Goal: Task Accomplishment & Management: Use online tool/utility

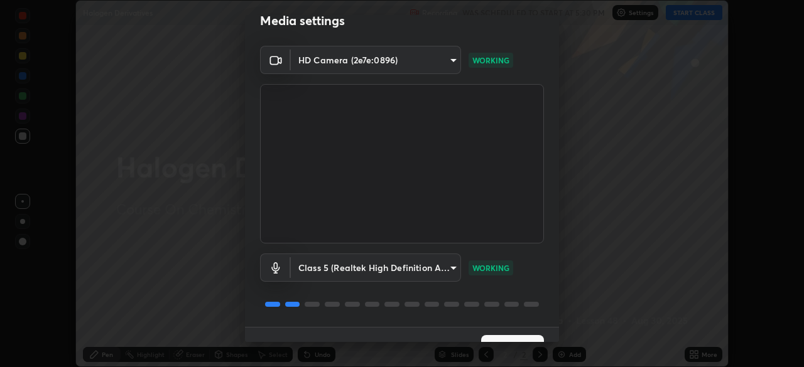
scroll to position [22, 0]
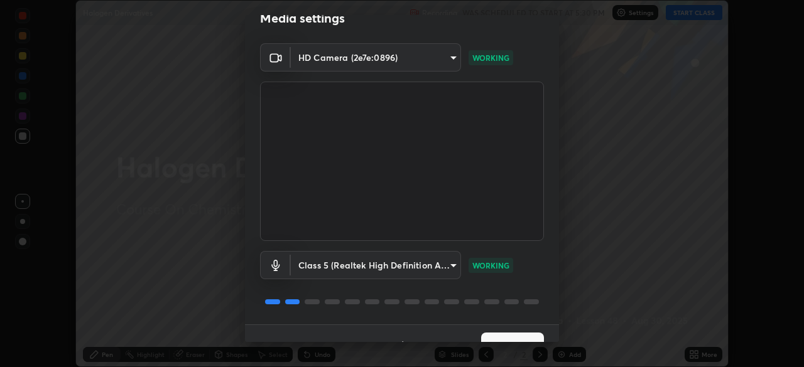
click at [519, 333] on button "Next" at bounding box center [512, 345] width 63 height 25
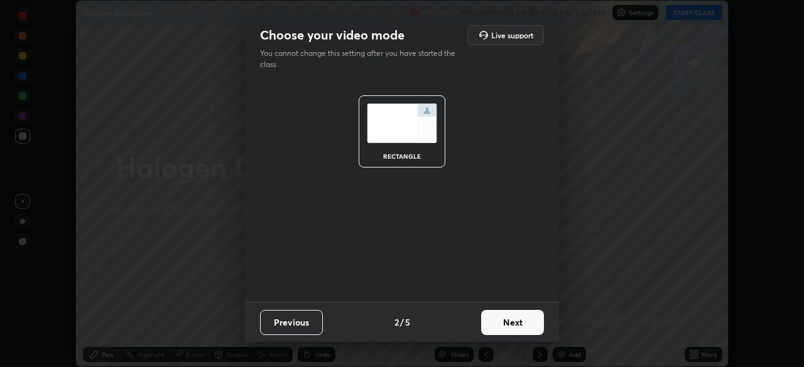
click at [520, 325] on button "Next" at bounding box center [512, 322] width 63 height 25
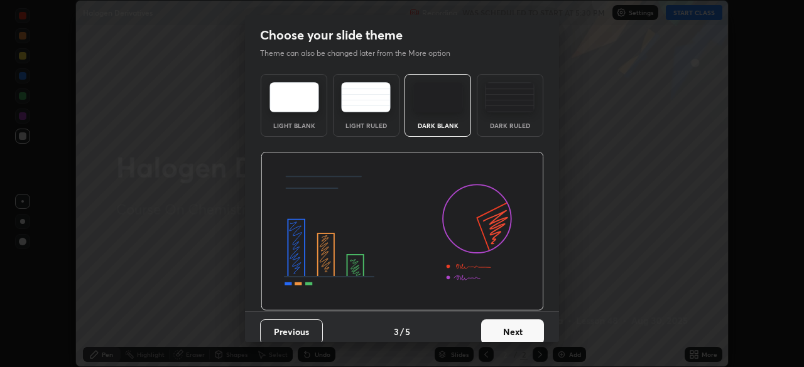
click at [526, 332] on button "Next" at bounding box center [512, 332] width 63 height 25
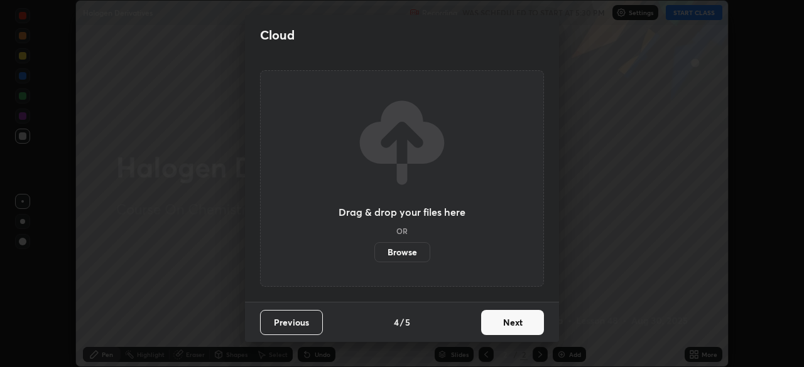
click at [527, 322] on button "Next" at bounding box center [512, 322] width 63 height 25
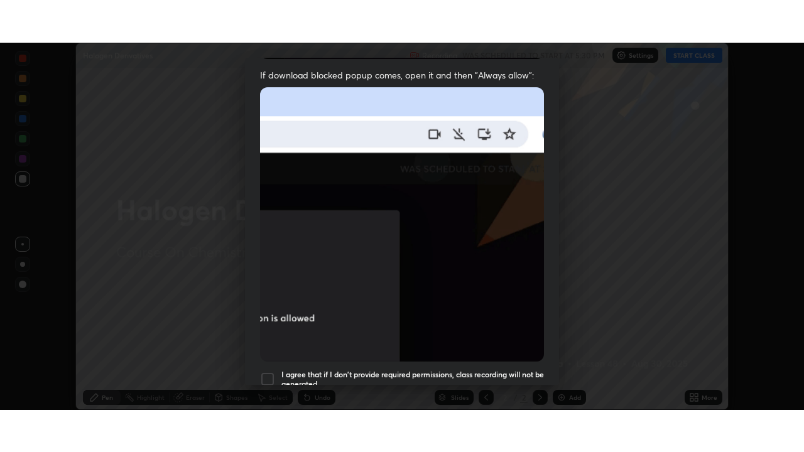
scroll to position [301, 0]
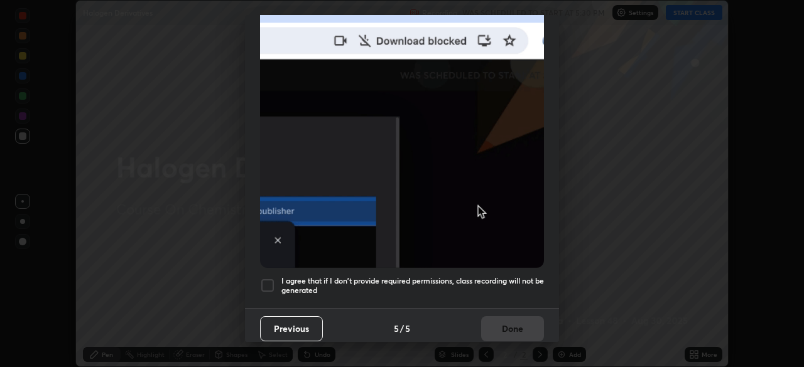
click at [521, 276] on h5 "I agree that if I don't provide required permissions, class recording will not …" at bounding box center [412, 285] width 263 height 19
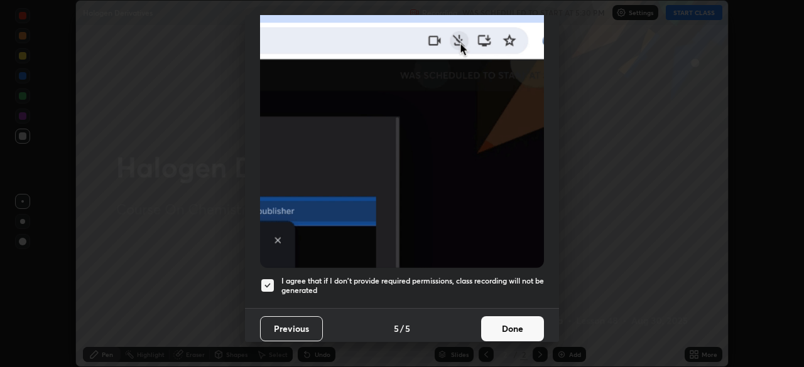
click at [518, 317] on button "Done" at bounding box center [512, 329] width 63 height 25
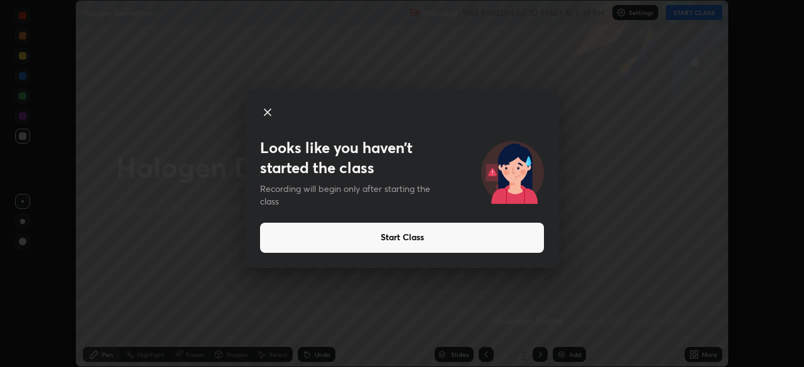
click at [267, 121] on div at bounding box center [402, 114] width 284 height 18
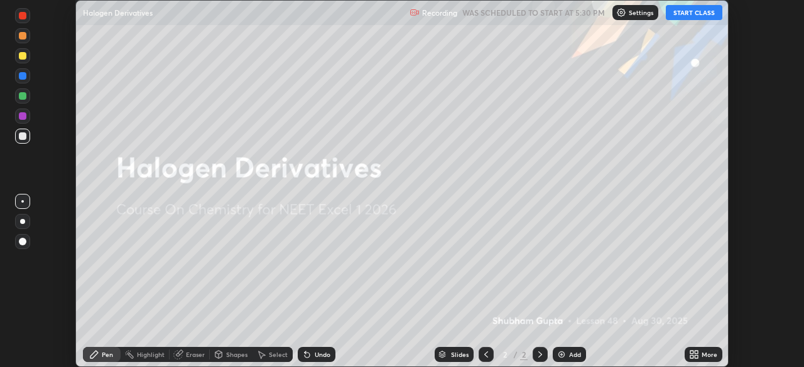
click at [491, 355] on div at bounding box center [486, 354] width 15 height 15
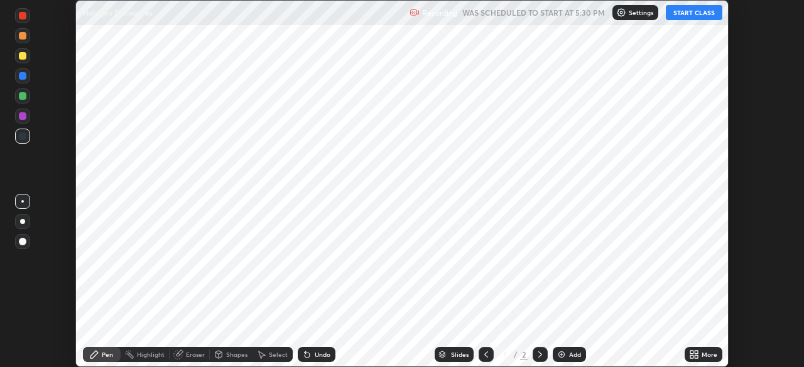
click at [537, 355] on icon at bounding box center [540, 355] width 10 height 10
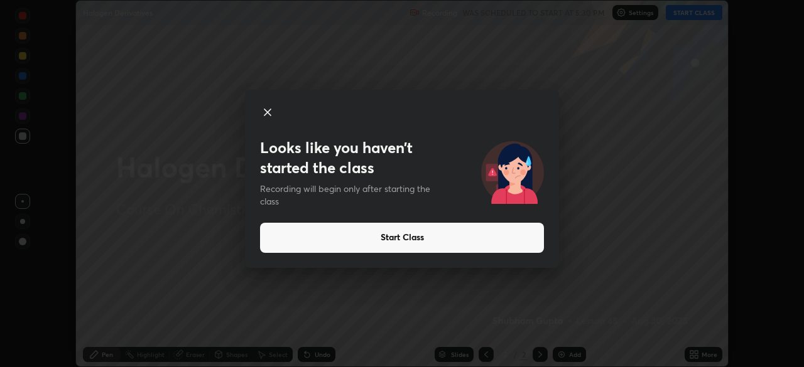
click at [267, 112] on icon at bounding box center [267, 112] width 6 height 6
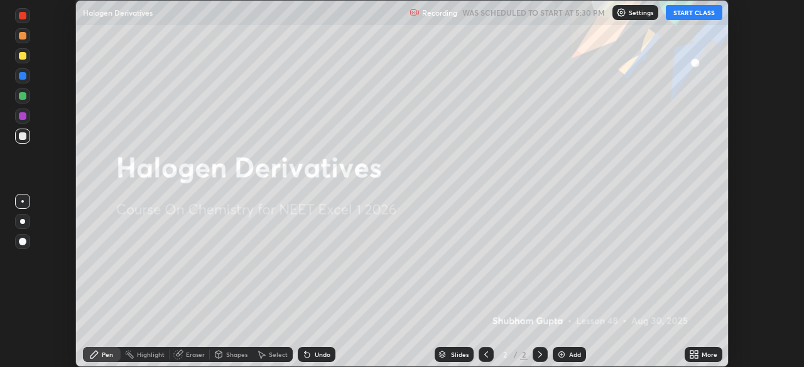
click at [681, 12] on button "START CLASS" at bounding box center [694, 12] width 57 height 15
click at [562, 360] on div "Add" at bounding box center [569, 354] width 33 height 15
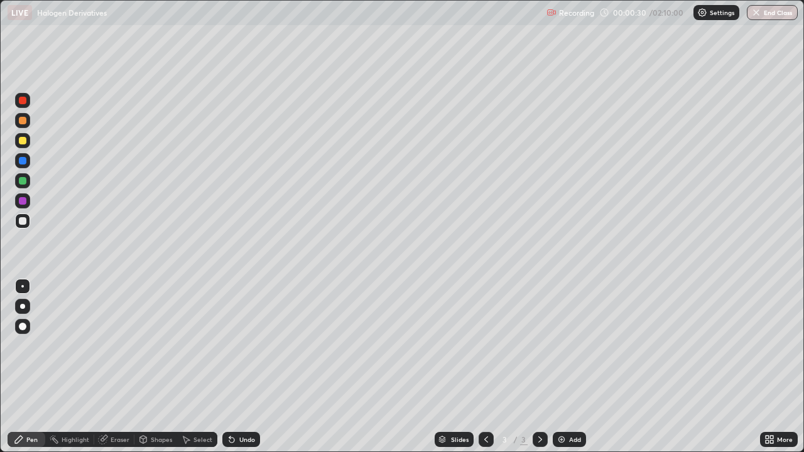
scroll to position [452, 804]
click at [23, 306] on div at bounding box center [22, 306] width 5 height 5
click at [251, 367] on div "Undo" at bounding box center [247, 439] width 16 height 6
click at [23, 143] on div at bounding box center [23, 141] width 8 height 8
click at [23, 187] on div at bounding box center [22, 180] width 15 height 15
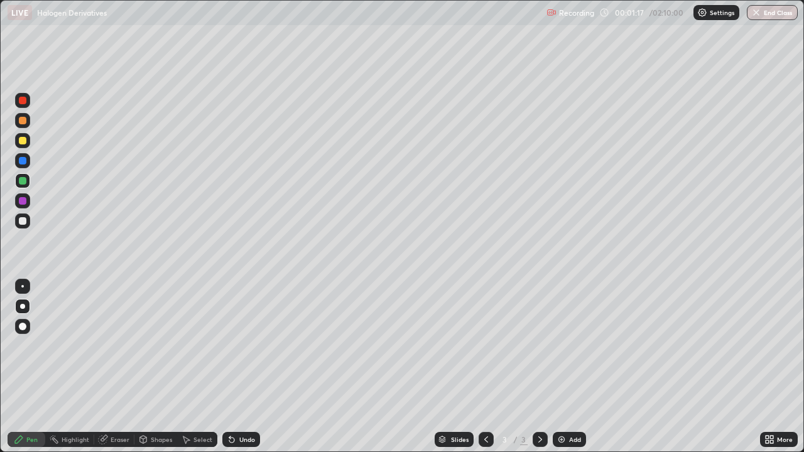
click at [21, 180] on div at bounding box center [23, 181] width 8 height 8
click at [23, 162] on div at bounding box center [23, 161] width 8 height 8
click at [23, 184] on div at bounding box center [23, 181] width 8 height 8
click at [19, 204] on div at bounding box center [22, 200] width 15 height 15
click at [19, 146] on div at bounding box center [22, 140] width 15 height 15
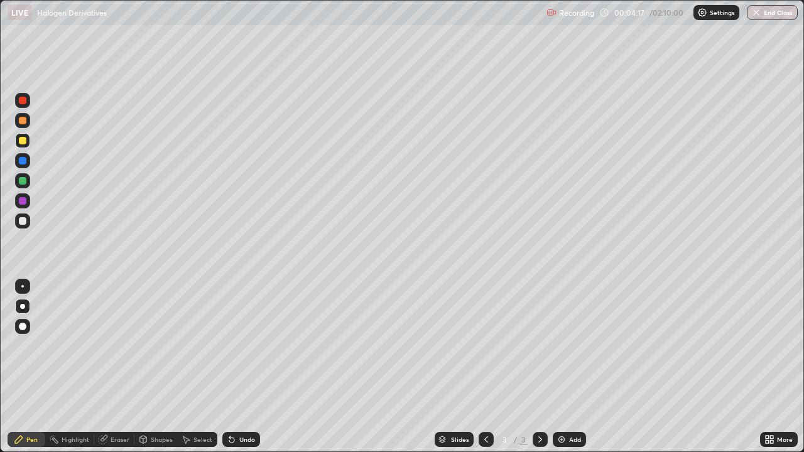
click at [559, 367] on img at bounding box center [561, 440] width 10 height 10
click at [23, 222] on div at bounding box center [23, 221] width 8 height 8
click at [21, 184] on div at bounding box center [23, 181] width 8 height 8
click at [23, 204] on div at bounding box center [23, 201] width 8 height 8
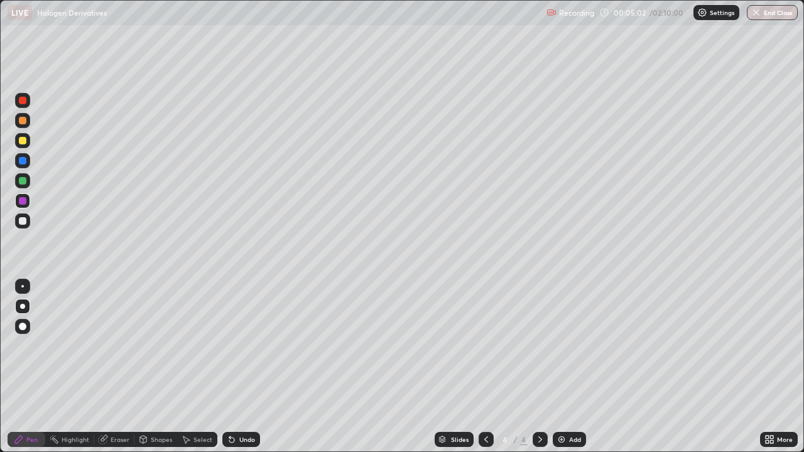
click at [23, 182] on div at bounding box center [23, 181] width 8 height 8
click at [27, 143] on div at bounding box center [22, 140] width 15 height 15
click at [244, 367] on div "Undo" at bounding box center [241, 439] width 38 height 15
click at [20, 184] on div at bounding box center [23, 181] width 8 height 8
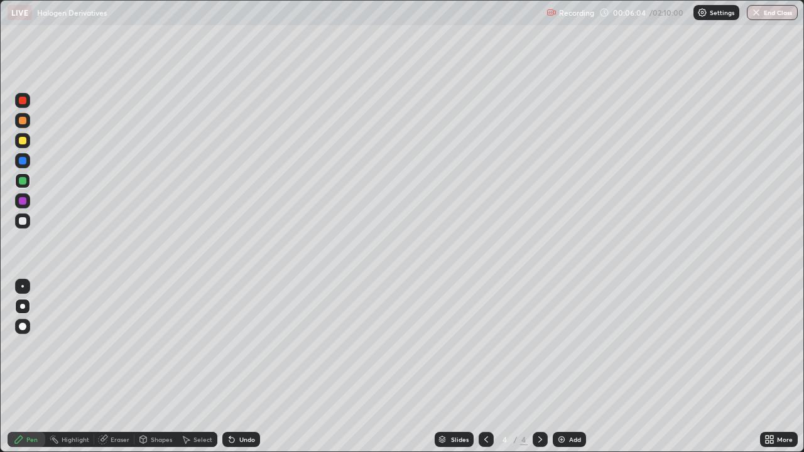
click at [25, 224] on div at bounding box center [22, 221] width 15 height 15
click at [18, 228] on div at bounding box center [22, 221] width 15 height 15
click at [244, 367] on div "Undo" at bounding box center [247, 439] width 16 height 6
click at [21, 202] on div at bounding box center [23, 201] width 8 height 8
click at [22, 223] on div at bounding box center [23, 221] width 8 height 8
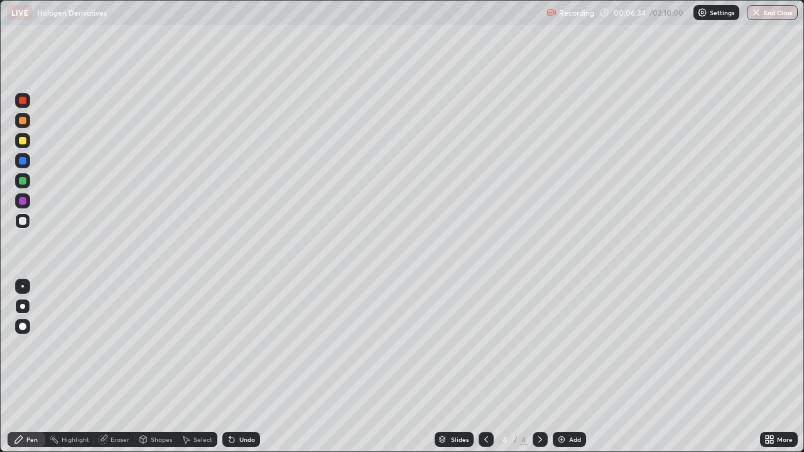
click at [23, 141] on div at bounding box center [23, 141] width 8 height 8
click at [23, 101] on div at bounding box center [23, 101] width 8 height 8
click at [23, 102] on div at bounding box center [23, 101] width 8 height 8
click at [22, 220] on div at bounding box center [23, 221] width 8 height 8
click at [24, 221] on div at bounding box center [23, 221] width 8 height 8
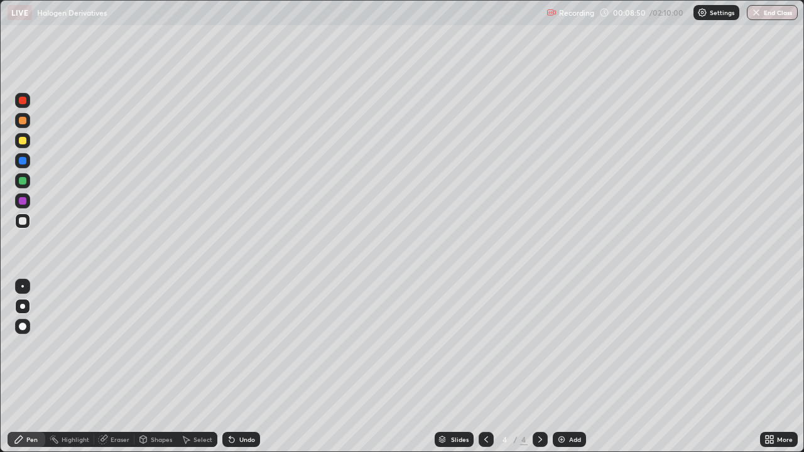
click at [21, 184] on div at bounding box center [23, 181] width 8 height 8
click at [23, 141] on div at bounding box center [23, 141] width 8 height 8
click at [19, 221] on div at bounding box center [23, 221] width 8 height 8
click at [569, 367] on div "Add" at bounding box center [575, 439] width 12 height 6
click at [24, 147] on div at bounding box center [22, 140] width 15 height 15
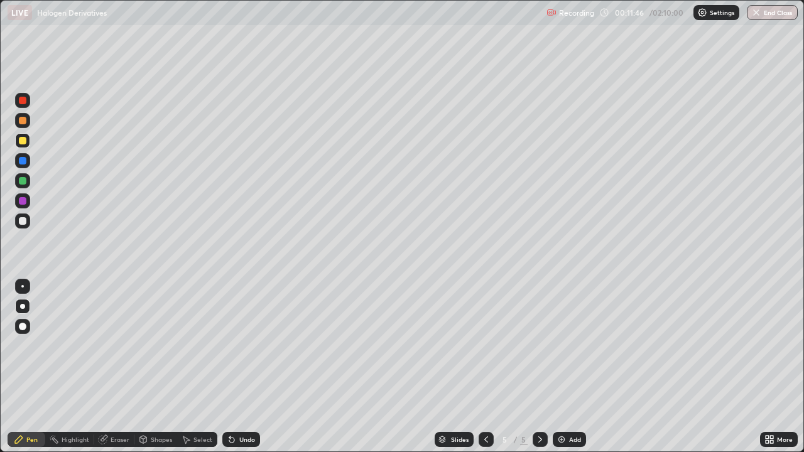
click at [111, 367] on div "Eraser" at bounding box center [120, 439] width 19 height 6
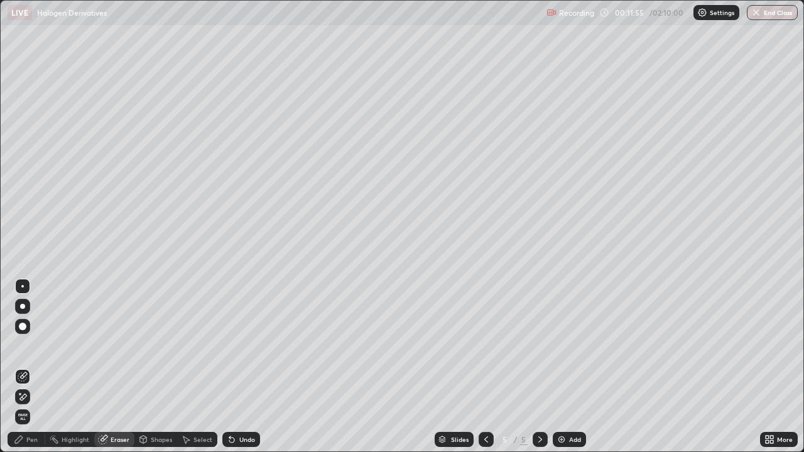
click at [487, 367] on icon at bounding box center [486, 440] width 10 height 10
click at [31, 367] on div "Pen" at bounding box center [31, 439] width 11 height 6
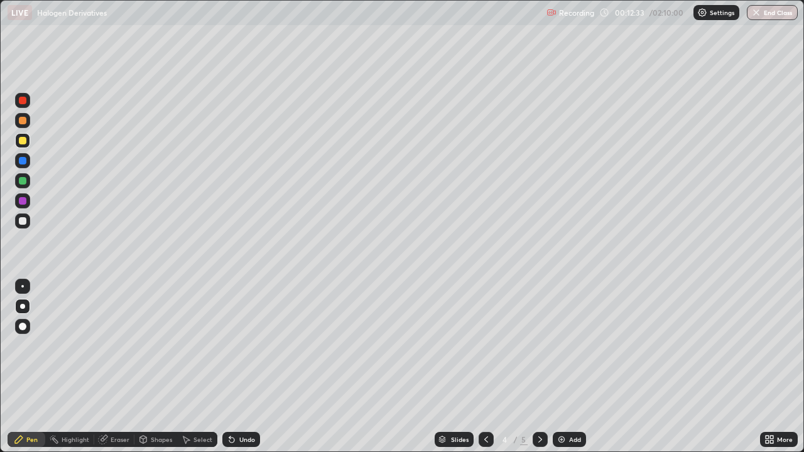
click at [24, 163] on div at bounding box center [23, 161] width 8 height 8
click at [539, 367] on icon at bounding box center [540, 440] width 10 height 10
click at [23, 123] on div at bounding box center [23, 121] width 8 height 8
click at [22, 145] on div at bounding box center [22, 140] width 15 height 15
click at [483, 367] on div at bounding box center [486, 439] width 15 height 15
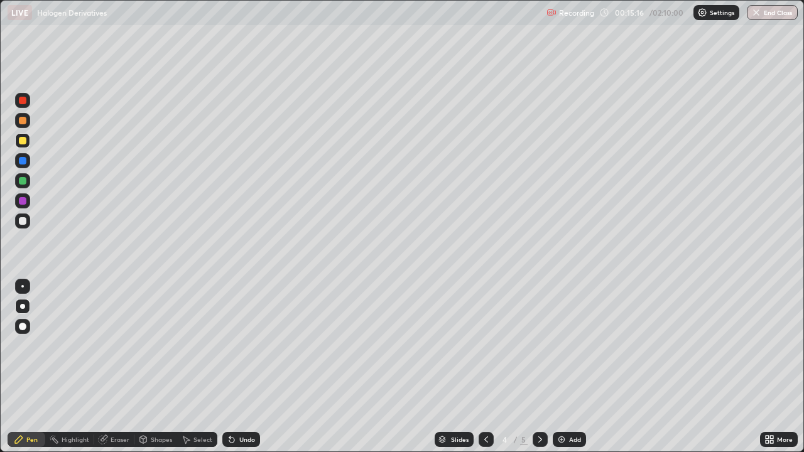
click at [537, 367] on icon at bounding box center [540, 440] width 10 height 10
click at [485, 367] on icon at bounding box center [486, 440] width 10 height 10
click at [539, 367] on icon at bounding box center [540, 440] width 10 height 10
click at [565, 367] on div "Add" at bounding box center [569, 439] width 33 height 15
click at [22, 224] on div at bounding box center [23, 221] width 8 height 8
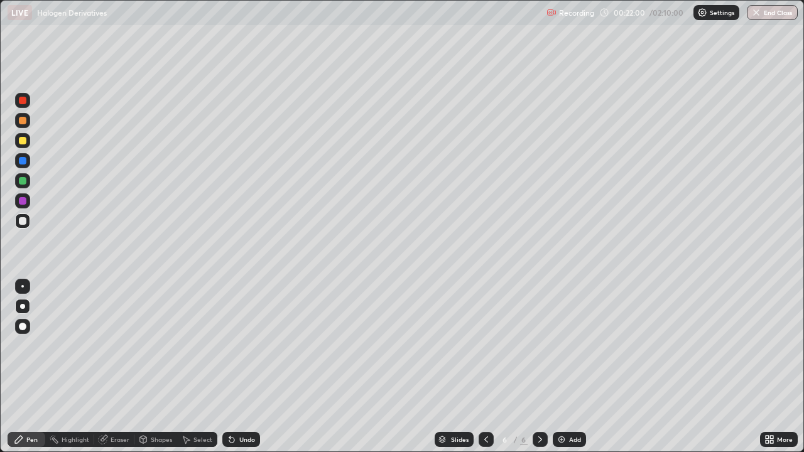
click at [239, 367] on div "Undo" at bounding box center [241, 439] width 38 height 15
click at [242, 367] on div "Undo" at bounding box center [247, 439] width 16 height 6
click at [23, 220] on div at bounding box center [23, 221] width 8 height 8
click at [19, 143] on div at bounding box center [23, 141] width 8 height 8
click at [16, 143] on div at bounding box center [22, 140] width 15 height 15
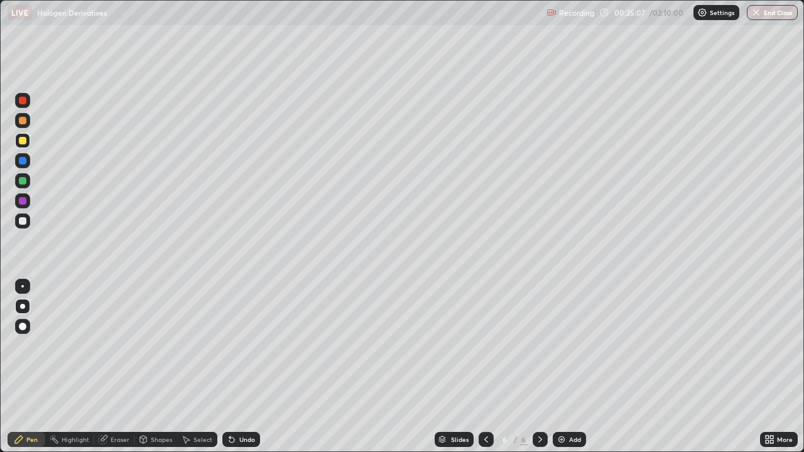
click at [19, 162] on div at bounding box center [23, 161] width 8 height 8
click at [25, 183] on div at bounding box center [23, 181] width 8 height 8
click at [22, 122] on div at bounding box center [23, 121] width 8 height 8
click at [25, 182] on div at bounding box center [23, 181] width 8 height 8
click at [565, 367] on img at bounding box center [561, 440] width 10 height 10
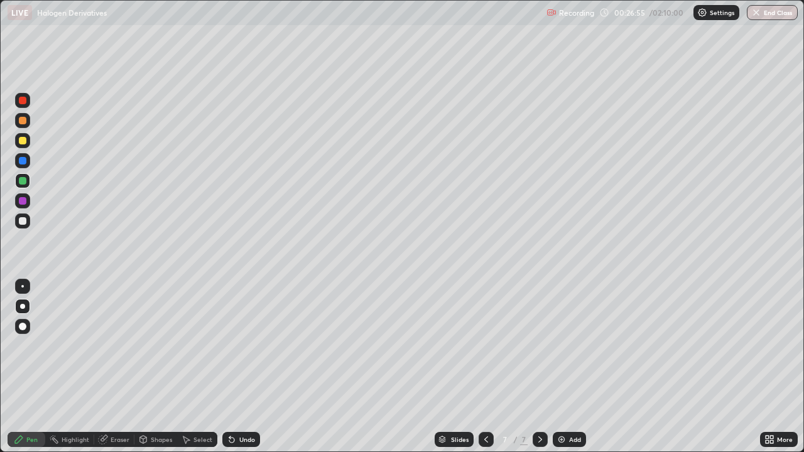
click at [22, 222] on div at bounding box center [23, 221] width 8 height 8
click at [23, 182] on div at bounding box center [23, 181] width 8 height 8
click at [111, 367] on div "Eraser" at bounding box center [120, 439] width 19 height 6
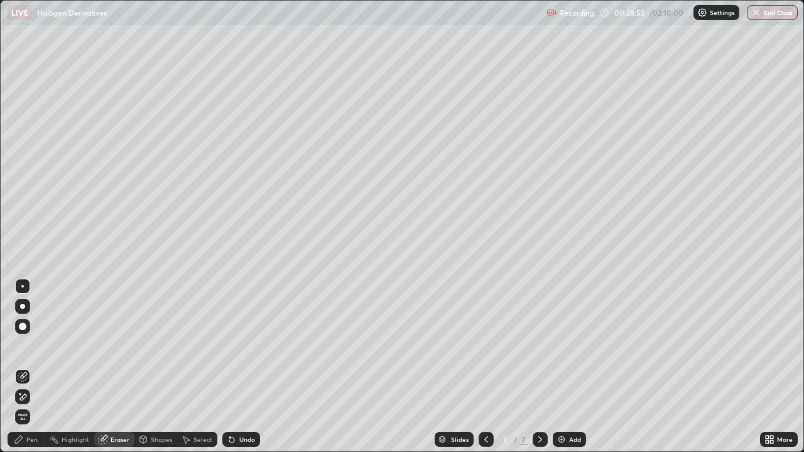
click at [24, 367] on icon at bounding box center [23, 377] width 10 height 10
click at [26, 367] on div "Pen" at bounding box center [31, 439] width 11 height 6
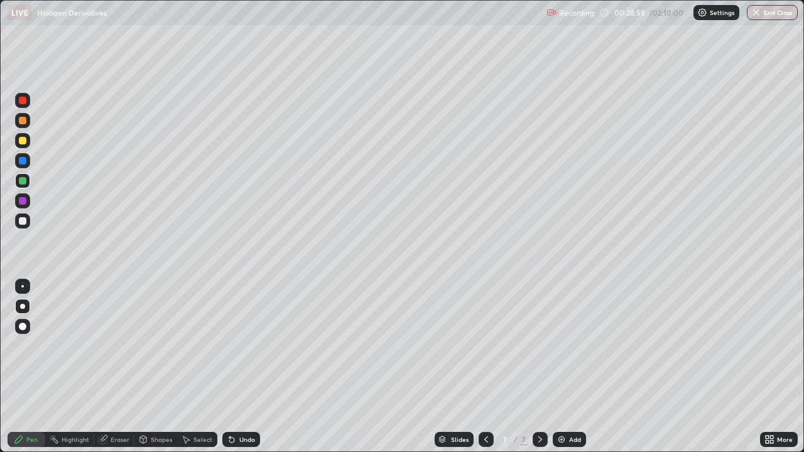
click at [21, 185] on div at bounding box center [22, 180] width 15 height 15
click at [20, 222] on div at bounding box center [23, 221] width 8 height 8
click at [25, 163] on div at bounding box center [23, 161] width 8 height 8
click at [24, 217] on div at bounding box center [23, 221] width 8 height 8
click at [24, 186] on div at bounding box center [22, 180] width 15 height 15
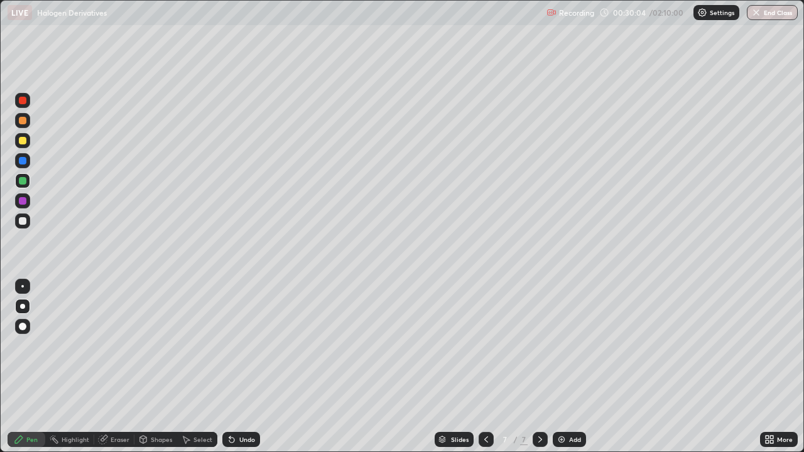
click at [23, 202] on div at bounding box center [23, 201] width 8 height 8
click at [22, 141] on div at bounding box center [23, 141] width 8 height 8
click at [245, 367] on div "Undo" at bounding box center [247, 439] width 16 height 6
click at [241, 367] on div "Undo" at bounding box center [247, 439] width 16 height 6
click at [565, 367] on img at bounding box center [561, 440] width 10 height 10
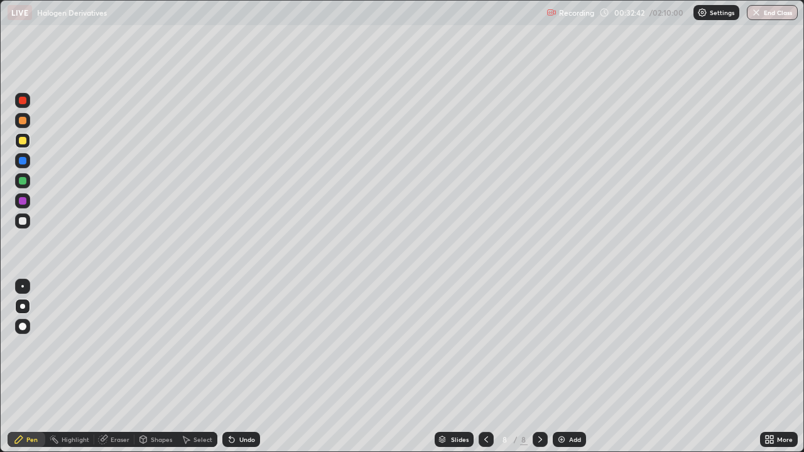
click at [21, 224] on div at bounding box center [23, 221] width 8 height 8
click at [22, 185] on div at bounding box center [22, 180] width 15 height 15
click at [23, 201] on div at bounding box center [23, 201] width 8 height 8
click at [22, 187] on div at bounding box center [22, 180] width 15 height 15
click at [23, 141] on div at bounding box center [23, 141] width 8 height 8
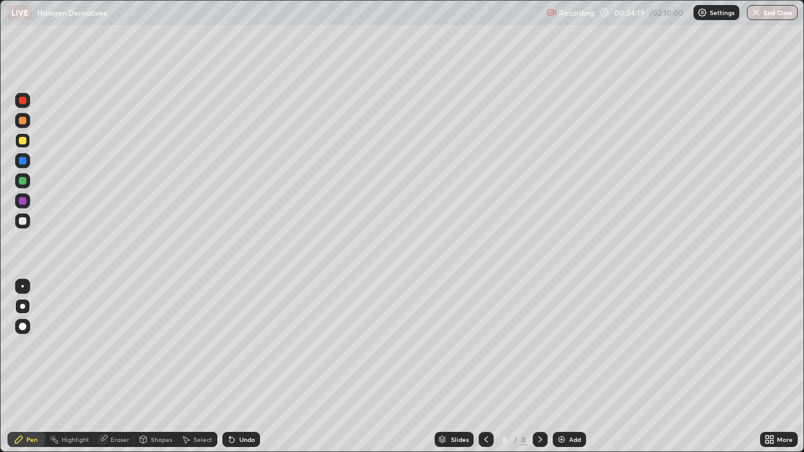
click at [17, 205] on div at bounding box center [22, 200] width 15 height 15
click at [24, 160] on div at bounding box center [23, 161] width 8 height 8
click at [26, 162] on div at bounding box center [23, 161] width 8 height 8
click at [20, 144] on div at bounding box center [23, 141] width 8 height 8
click at [26, 123] on div at bounding box center [23, 121] width 8 height 8
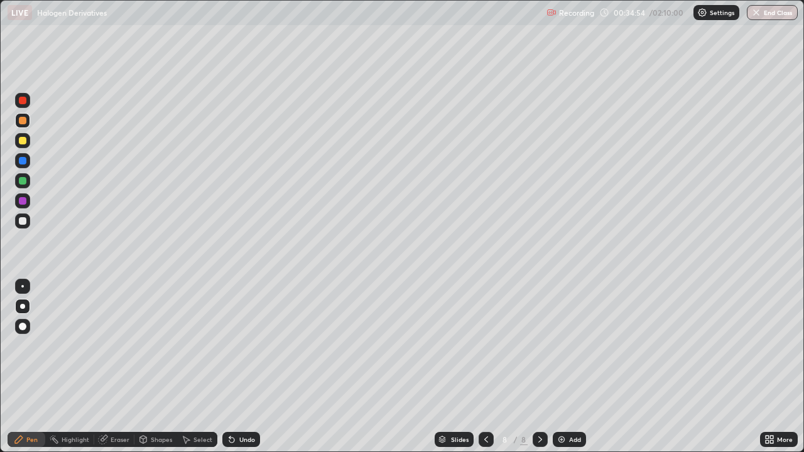
click at [21, 163] on div at bounding box center [23, 161] width 8 height 8
click at [22, 223] on div at bounding box center [23, 221] width 8 height 8
click at [192, 367] on div "Select" at bounding box center [197, 439] width 40 height 15
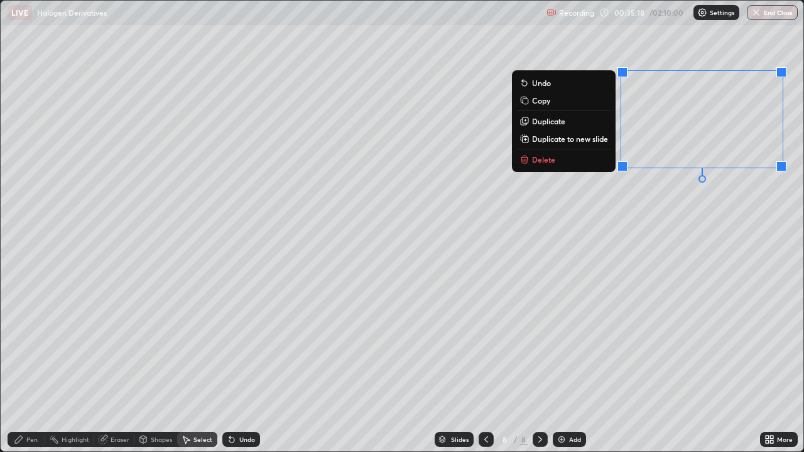
click at [347, 360] on div "0 ° Undo Copy Duplicate Duplicate to new slide Delete" at bounding box center [402, 226] width 803 height 451
click at [543, 101] on p "Copy" at bounding box center [541, 100] width 18 height 10
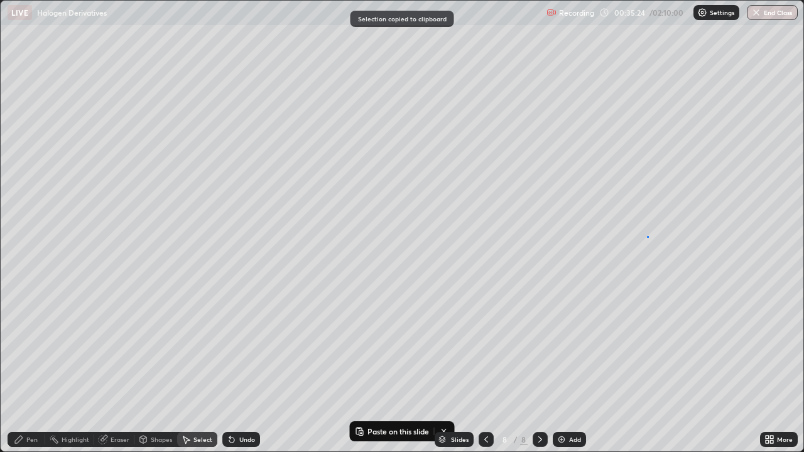
click at [647, 237] on div "0 ° Undo Copy Paste here Duplicate Duplicate to new slide Delete" at bounding box center [402, 226] width 803 height 451
click at [660, 261] on div "0 ° Undo Copy Paste here Duplicate Duplicate to new slide Delete" at bounding box center [402, 226] width 803 height 451
click at [398, 367] on div "Slides 8 / 8 Add" at bounding box center [510, 439] width 500 height 25
click at [393, 367] on div "Slides 8 / 8 Add" at bounding box center [510, 439] width 500 height 25
click at [626, 203] on div "0 ° Undo Copy Paste here Duplicate Duplicate to new slide Delete" at bounding box center [402, 226] width 803 height 451
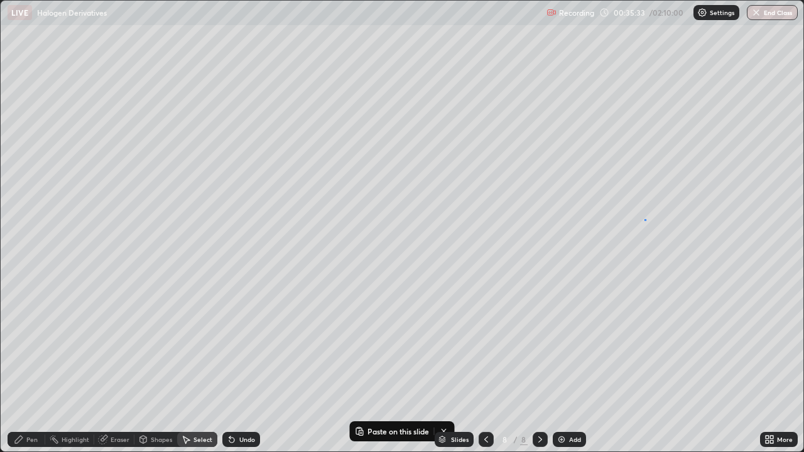
click at [644, 219] on div "0 ° Undo Copy Paste here Duplicate Duplicate to new slide Delete" at bounding box center [402, 226] width 803 height 451
click at [423, 367] on div "Slides 8 / 8 Add" at bounding box center [510, 439] width 500 height 25
click at [422, 367] on div "Slides 8 / 8 Add" at bounding box center [510, 439] width 500 height 25
click at [445, 367] on div "Slides 8 / 8 Add" at bounding box center [510, 439] width 500 height 25
click at [358, 367] on div "Slides 8 / 8 Add" at bounding box center [510, 439] width 500 height 25
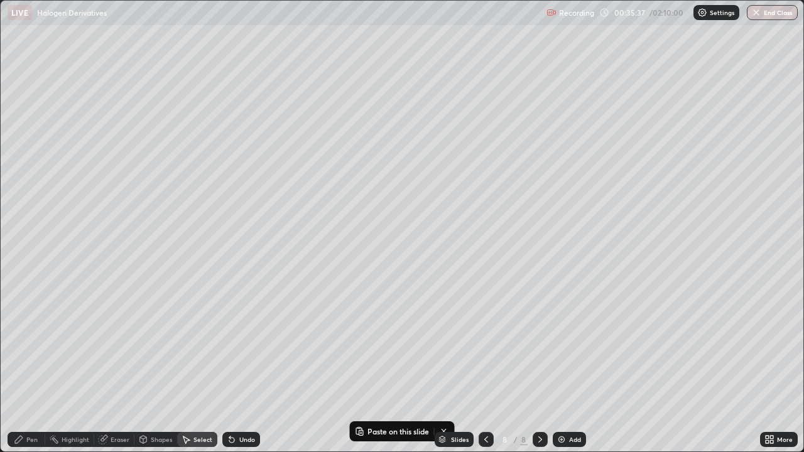
click at [435, 367] on div "0 ° Undo Copy Paste here Duplicate Duplicate to new slide Delete" at bounding box center [402, 226] width 803 height 451
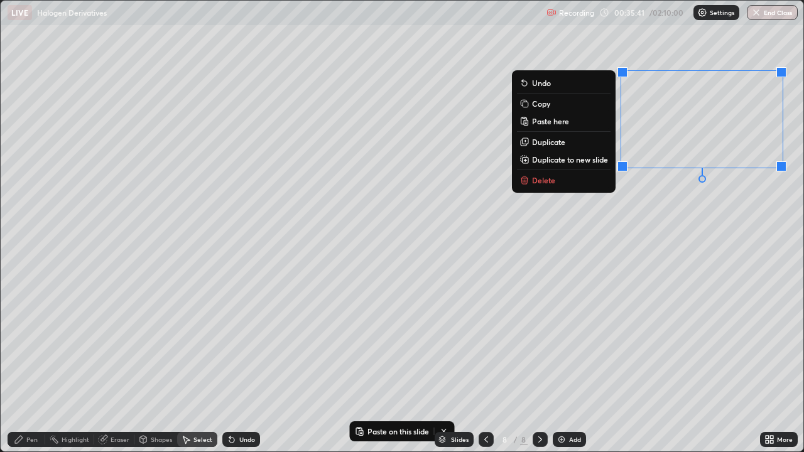
click at [536, 106] on p "Copy" at bounding box center [541, 104] width 18 height 10
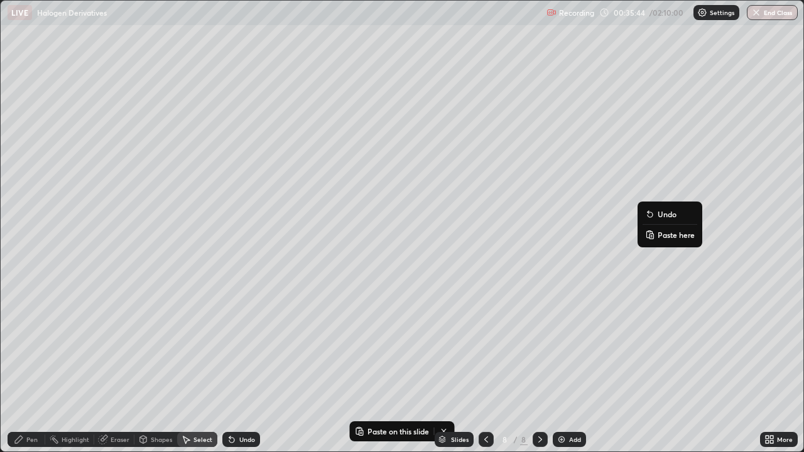
click at [665, 239] on p "Paste here" at bounding box center [676, 235] width 37 height 10
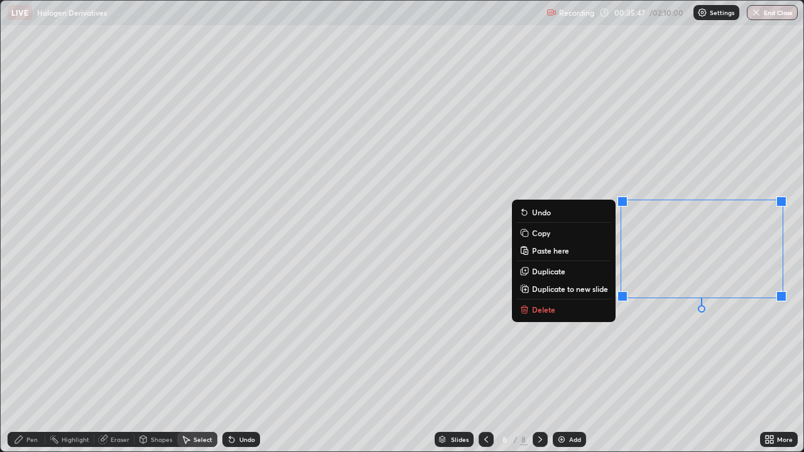
click at [487, 279] on div "0 ° Undo Copy Paste here Duplicate Duplicate to new slide Delete" at bounding box center [402, 226] width 803 height 451
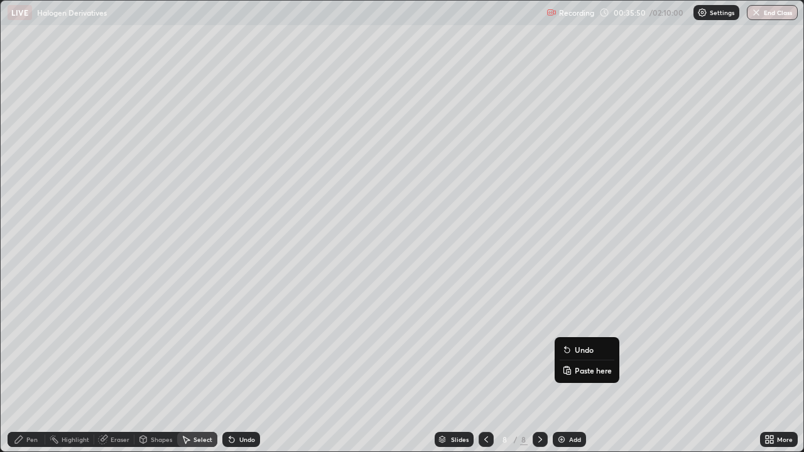
click at [582, 367] on p "Paste here" at bounding box center [593, 371] width 37 height 10
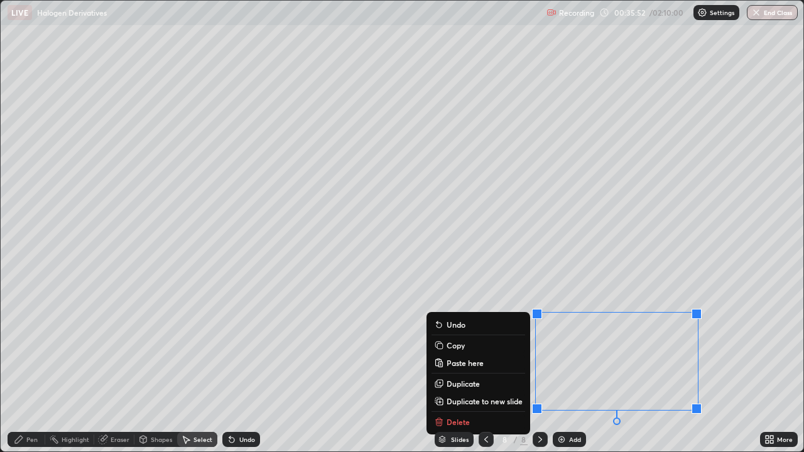
click at [399, 323] on div "0 ° Undo Copy Paste here Duplicate Duplicate to new slide Delete" at bounding box center [402, 226] width 803 height 451
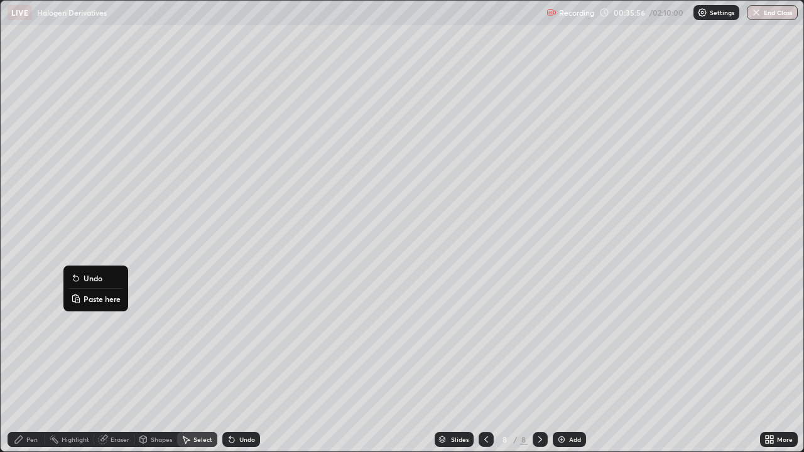
click at [91, 299] on p "Paste here" at bounding box center [102, 299] width 37 height 10
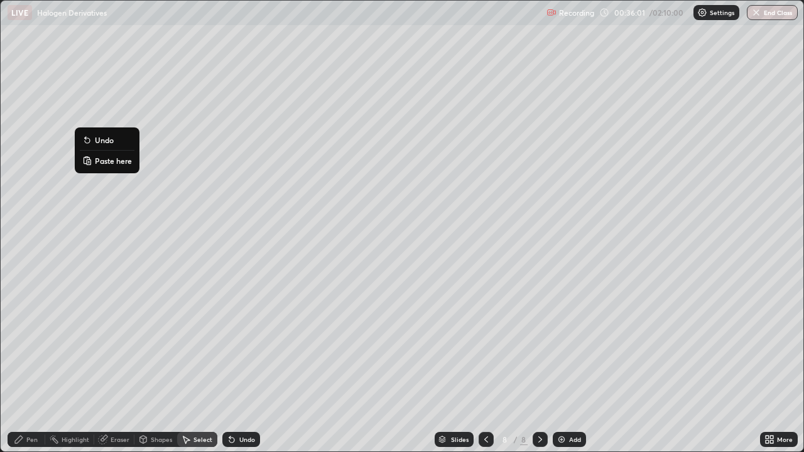
click at [103, 159] on p "Paste here" at bounding box center [113, 161] width 37 height 10
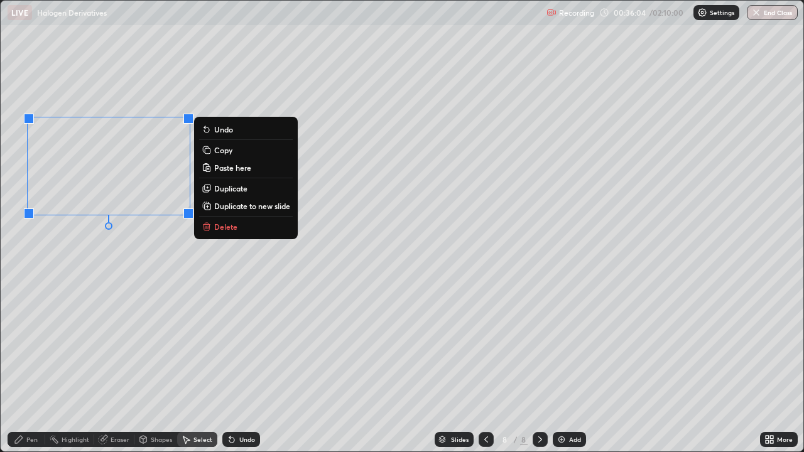
click at [106, 239] on div "0 ° Undo Copy Paste here Duplicate Duplicate to new slide Delete" at bounding box center [402, 226] width 803 height 451
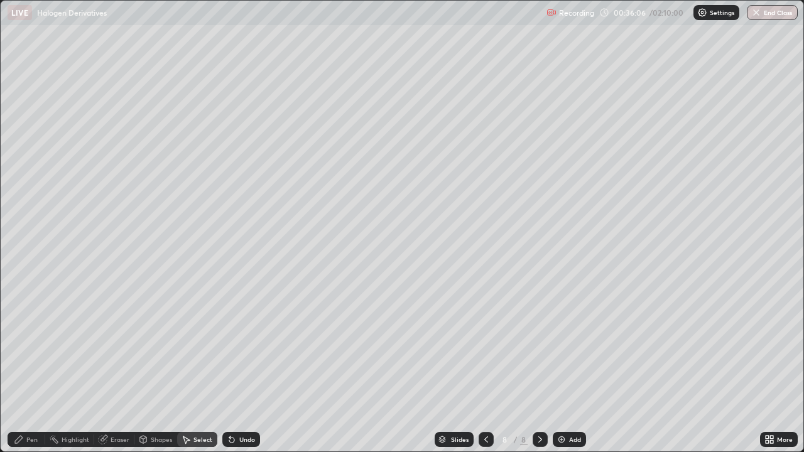
click at [239, 367] on div "Undo" at bounding box center [247, 439] width 16 height 6
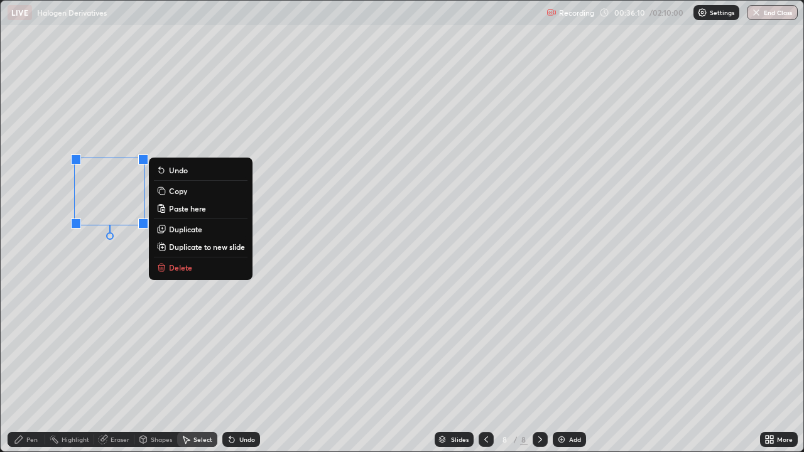
click at [203, 290] on div "0 ° Undo Copy Paste here Duplicate Duplicate to new slide Delete" at bounding box center [402, 226] width 803 height 451
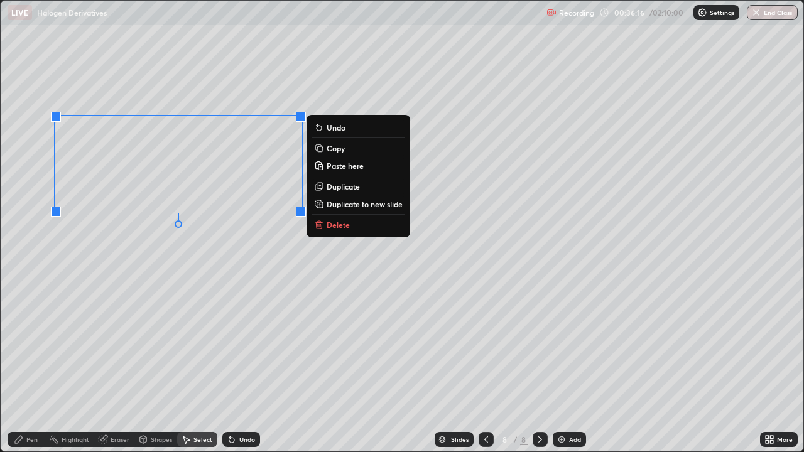
click at [241, 367] on div "Undo" at bounding box center [247, 439] width 16 height 6
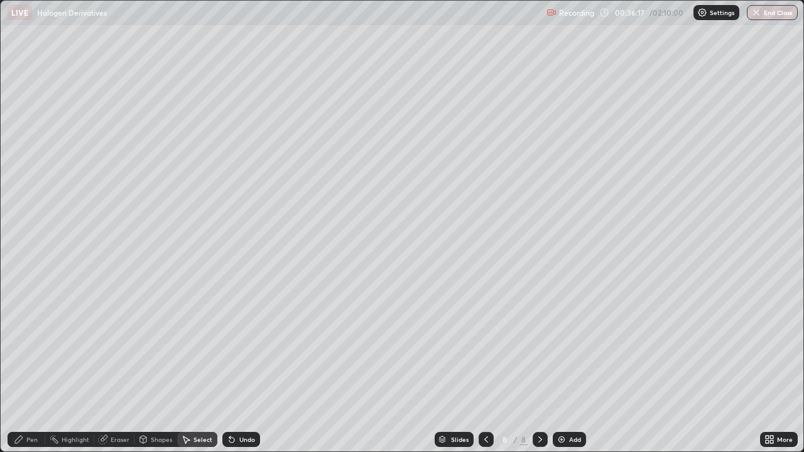
click at [238, 367] on div "Undo" at bounding box center [241, 439] width 38 height 15
click at [61, 105] on div "0 ° Undo Copy Paste here Duplicate Duplicate to new slide Delete" at bounding box center [402, 226] width 803 height 451
click at [87, 137] on div "0 ° Undo Copy Paste here Duplicate Duplicate to new slide Delete" at bounding box center [402, 226] width 803 height 451
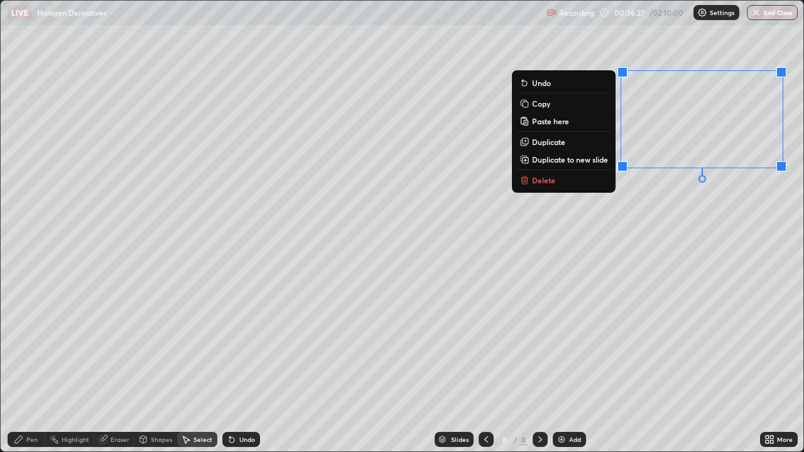
click at [534, 105] on p "Copy" at bounding box center [541, 104] width 18 height 10
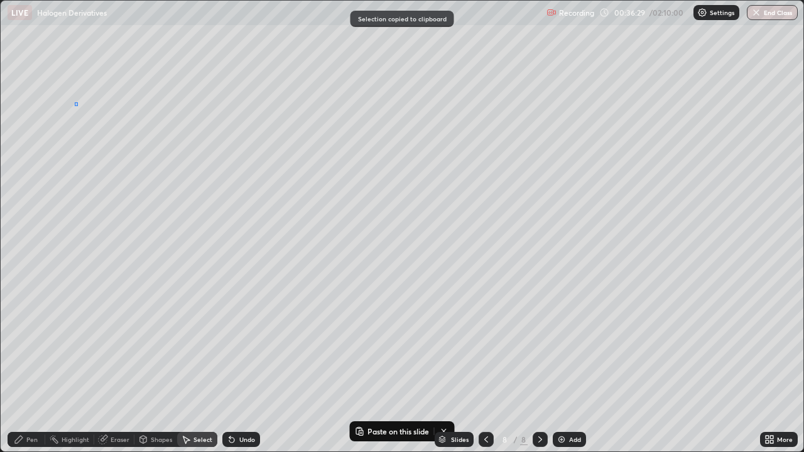
click at [77, 102] on div "0 ° Undo Copy Paste here Duplicate Duplicate to new slide Delete" at bounding box center [402, 226] width 803 height 451
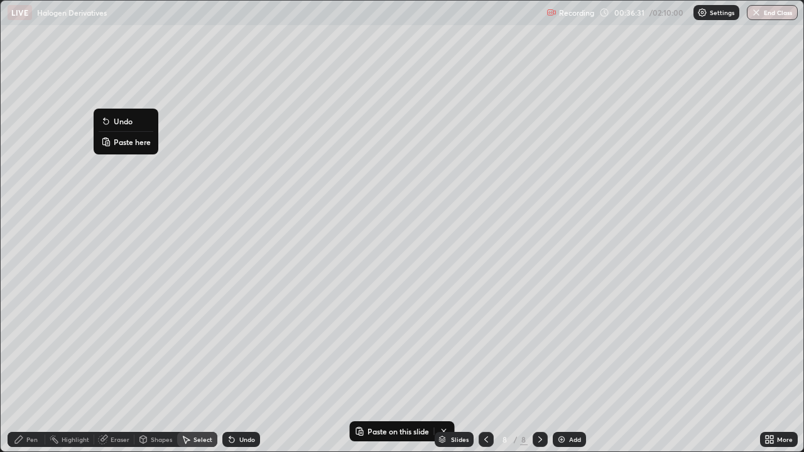
click at [118, 144] on p "Paste here" at bounding box center [132, 142] width 37 height 10
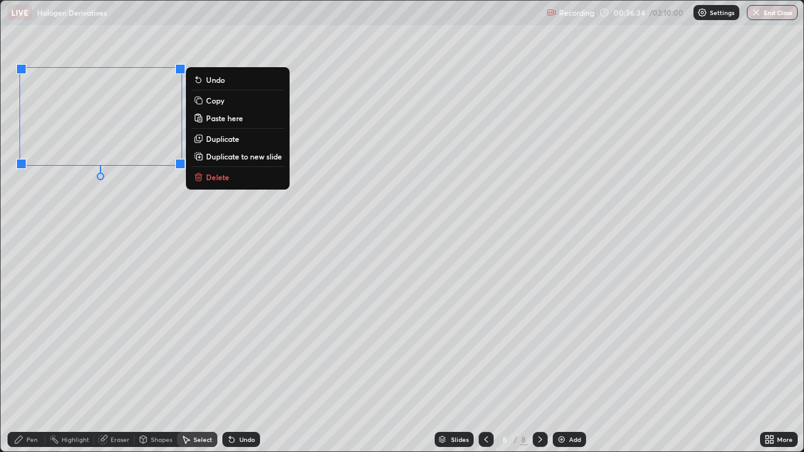
click at [94, 225] on div "0 ° Undo Copy Paste here Duplicate Duplicate to new slide Delete" at bounding box center [402, 226] width 803 height 451
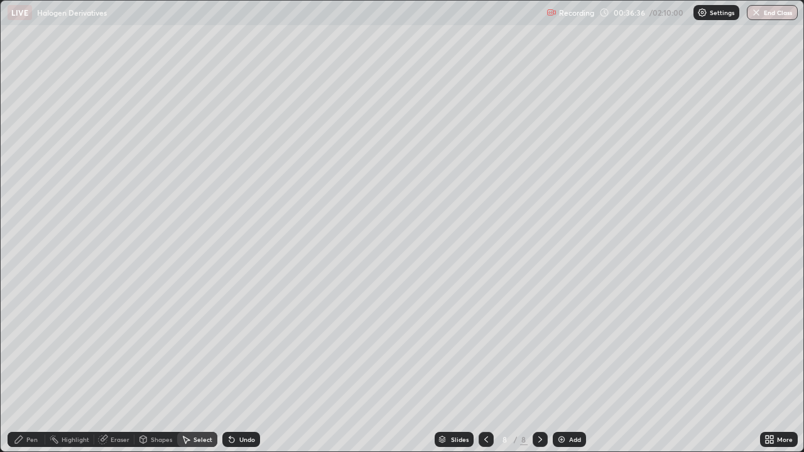
click at [30, 367] on div "Pen" at bounding box center [27, 439] width 38 height 15
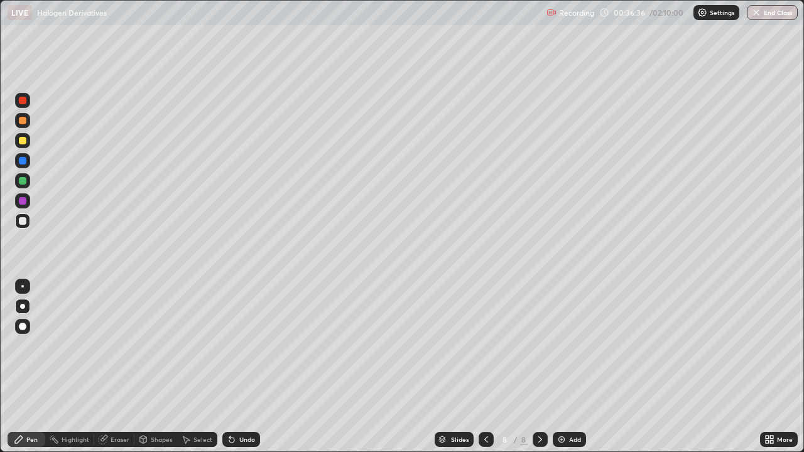
click at [21, 183] on div at bounding box center [23, 181] width 8 height 8
click at [22, 101] on div at bounding box center [23, 101] width 8 height 8
click at [561, 367] on img at bounding box center [561, 440] width 10 height 10
click at [24, 224] on div at bounding box center [23, 221] width 8 height 8
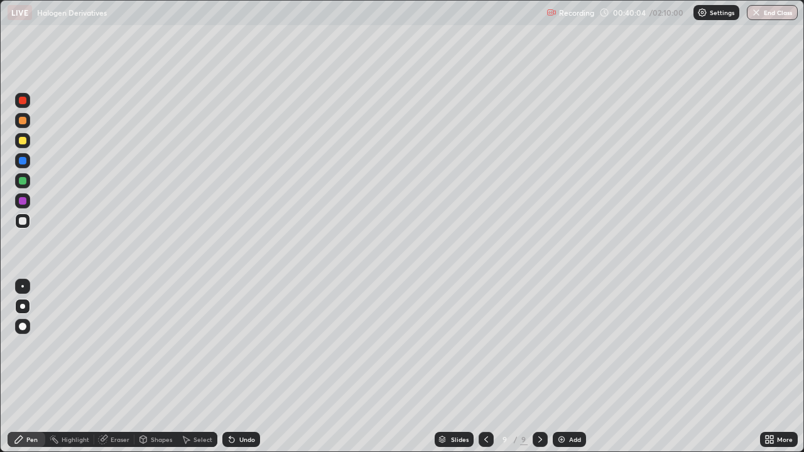
click at [21, 183] on div at bounding box center [23, 181] width 8 height 8
click at [21, 144] on div at bounding box center [23, 141] width 8 height 8
click at [24, 182] on div at bounding box center [23, 181] width 8 height 8
click at [15, 104] on div at bounding box center [22, 100] width 15 height 15
click at [558, 367] on img at bounding box center [561, 440] width 10 height 10
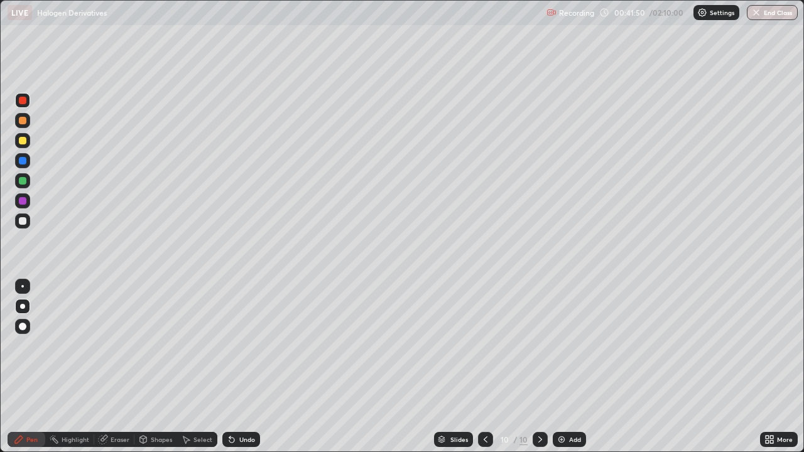
click at [23, 221] on div at bounding box center [23, 221] width 8 height 8
click at [246, 367] on div "Undo" at bounding box center [247, 439] width 16 height 6
click at [250, 367] on div "Undo" at bounding box center [247, 439] width 16 height 6
click at [21, 163] on div at bounding box center [23, 161] width 8 height 8
click at [18, 106] on div at bounding box center [22, 100] width 15 height 15
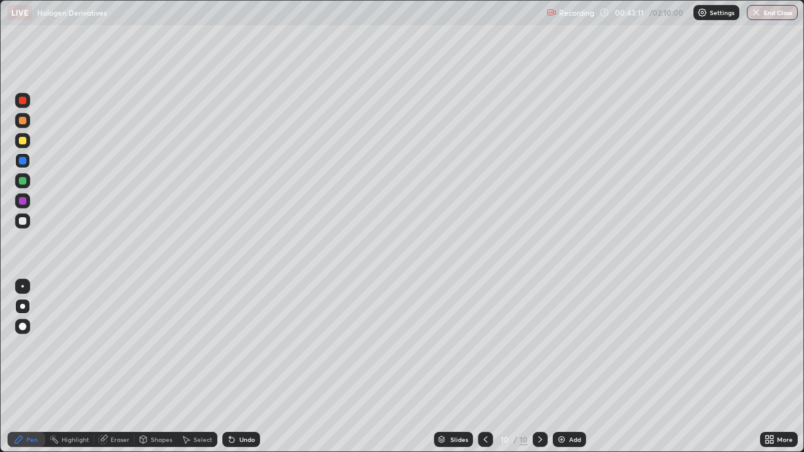
click at [18, 106] on div at bounding box center [22, 100] width 15 height 15
click at [18, 221] on div at bounding box center [22, 221] width 15 height 15
click at [247, 367] on div "Undo" at bounding box center [247, 439] width 16 height 6
click at [565, 367] on div "Add" at bounding box center [569, 439] width 33 height 15
click at [24, 146] on div at bounding box center [22, 140] width 15 height 15
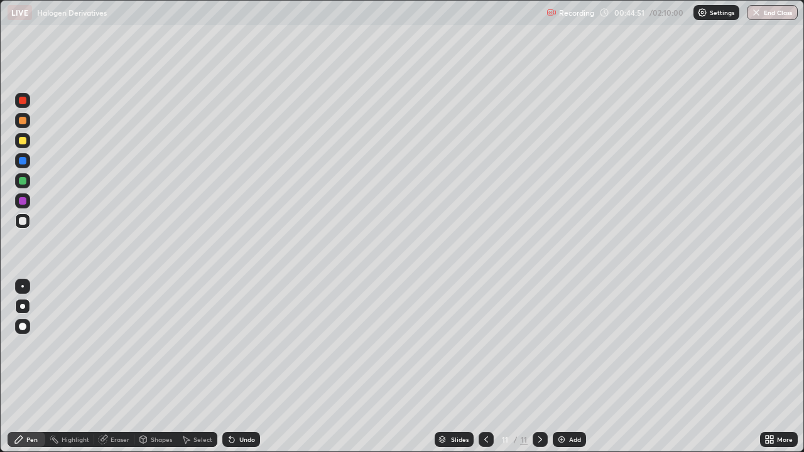
click at [24, 146] on div at bounding box center [22, 140] width 15 height 15
click at [19, 217] on div at bounding box center [23, 221] width 8 height 8
click at [241, 367] on div "Undo" at bounding box center [247, 439] width 16 height 6
click at [559, 367] on img at bounding box center [561, 440] width 10 height 10
click at [24, 183] on div at bounding box center [23, 181] width 8 height 8
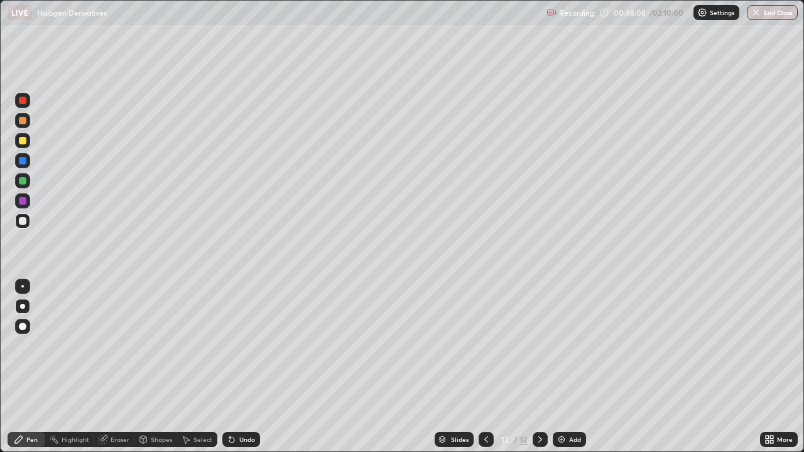
click at [23, 182] on div at bounding box center [23, 181] width 8 height 8
click at [22, 222] on div at bounding box center [23, 221] width 8 height 8
click at [22, 143] on div at bounding box center [23, 141] width 8 height 8
click at [486, 367] on div at bounding box center [486, 439] width 15 height 15
click at [485, 367] on icon at bounding box center [486, 440] width 10 height 10
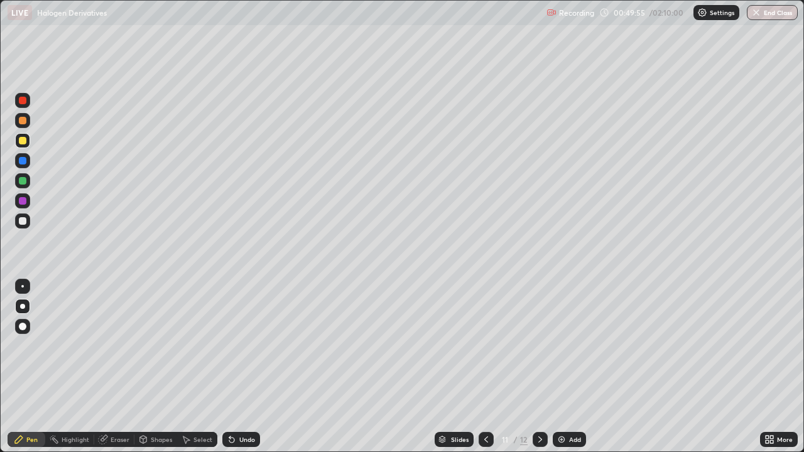
click at [484, 367] on icon at bounding box center [486, 440] width 10 height 10
click at [480, 367] on div at bounding box center [486, 439] width 15 height 15
click at [485, 367] on icon at bounding box center [486, 440] width 10 height 10
click at [539, 367] on icon at bounding box center [540, 440] width 10 height 10
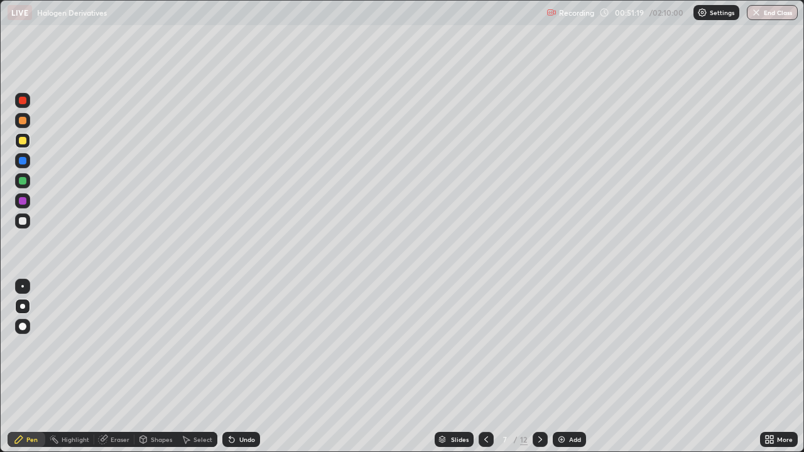
click at [543, 367] on div at bounding box center [540, 439] width 15 height 15
click at [546, 367] on div at bounding box center [540, 439] width 15 height 15
click at [554, 367] on div "Add" at bounding box center [569, 439] width 33 height 15
click at [490, 367] on div at bounding box center [486, 439] width 15 height 15
click at [545, 367] on div at bounding box center [540, 439] width 15 height 15
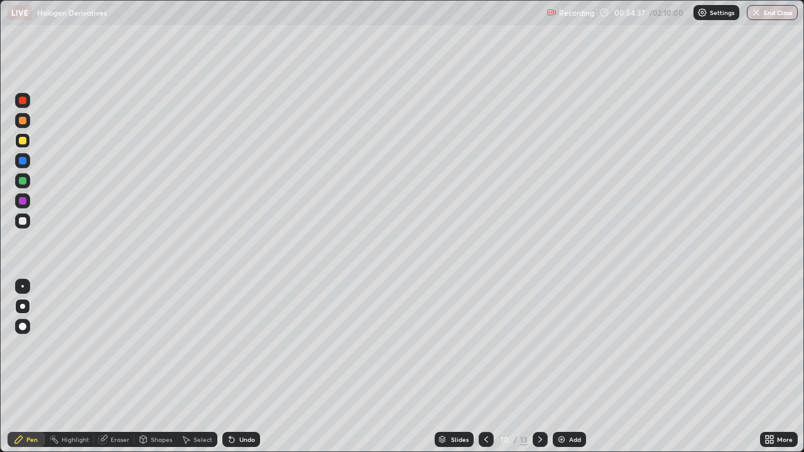
click at [544, 367] on div at bounding box center [540, 439] width 15 height 15
click at [545, 367] on div at bounding box center [540, 439] width 15 height 15
click at [538, 367] on icon at bounding box center [540, 440] width 10 height 10
click at [570, 367] on div "Add" at bounding box center [575, 439] width 12 height 6
click at [23, 221] on div at bounding box center [23, 221] width 8 height 8
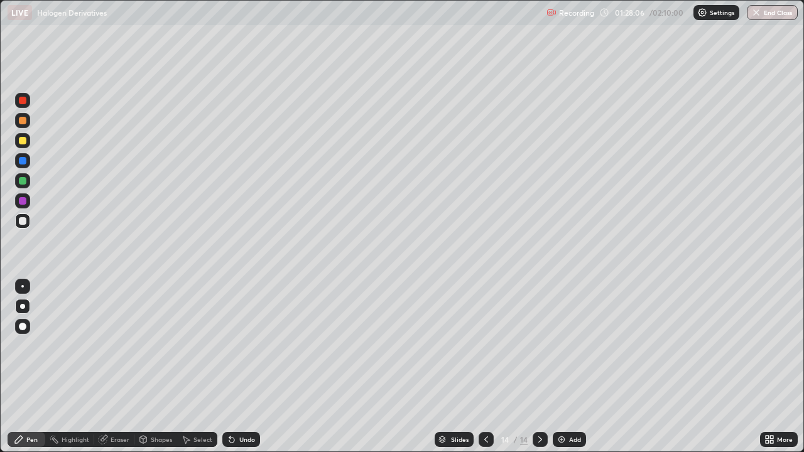
click at [21, 181] on div at bounding box center [23, 181] width 8 height 8
click at [563, 367] on img at bounding box center [561, 440] width 10 height 10
click at [20, 223] on div at bounding box center [23, 221] width 8 height 8
click at [24, 145] on div at bounding box center [22, 140] width 15 height 15
click at [24, 124] on div at bounding box center [23, 121] width 8 height 8
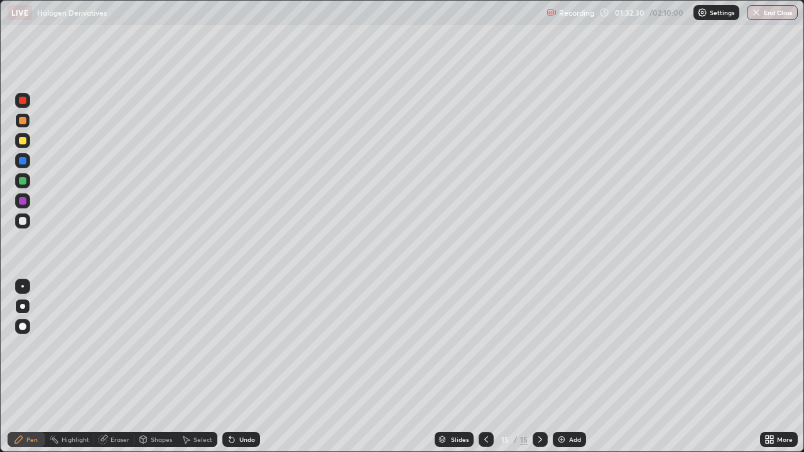
click at [19, 203] on div at bounding box center [23, 201] width 8 height 8
click at [572, 367] on div "Add" at bounding box center [575, 439] width 12 height 6
click at [23, 227] on div at bounding box center [22, 221] width 15 height 15
click at [21, 222] on div at bounding box center [23, 221] width 8 height 8
click at [247, 367] on div "Undo" at bounding box center [241, 439] width 38 height 15
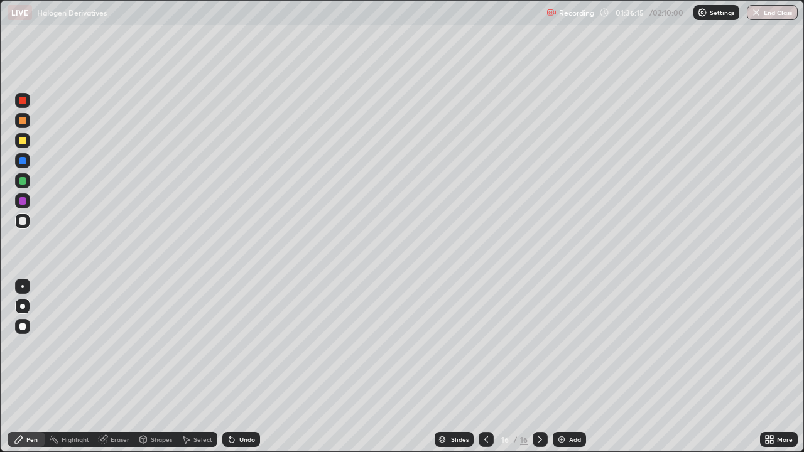
click at [247, 367] on div "Undo" at bounding box center [241, 439] width 38 height 15
click at [251, 367] on div "Undo" at bounding box center [241, 439] width 38 height 15
click at [109, 367] on div "Eraser" at bounding box center [114, 439] width 40 height 15
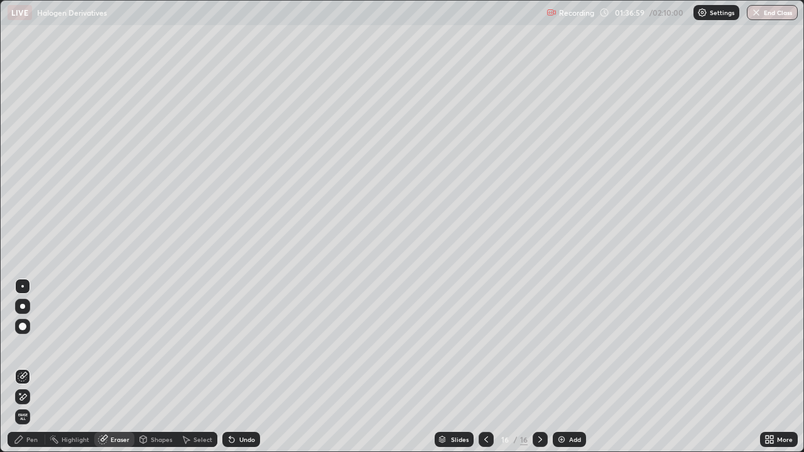
click at [23, 367] on icon at bounding box center [23, 377] width 10 height 10
click at [28, 367] on div "Pen" at bounding box center [31, 439] width 11 height 6
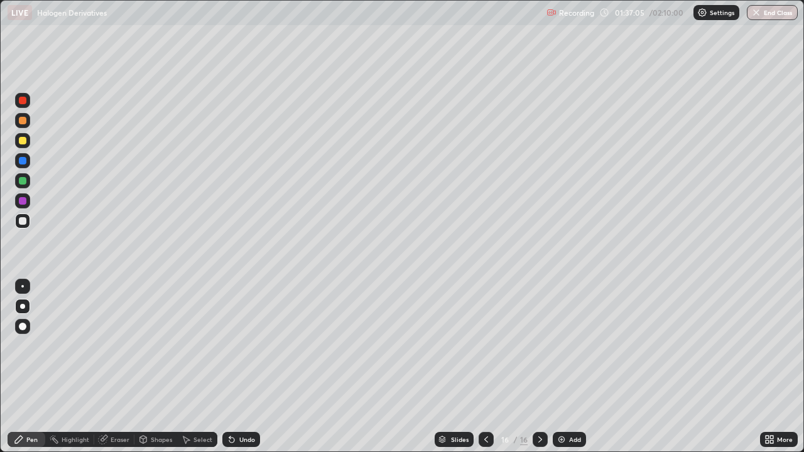
click at [24, 147] on div at bounding box center [22, 140] width 15 height 15
click at [22, 219] on div at bounding box center [23, 221] width 8 height 8
click at [21, 143] on div at bounding box center [23, 141] width 8 height 8
click at [113, 367] on div "Eraser" at bounding box center [120, 439] width 19 height 6
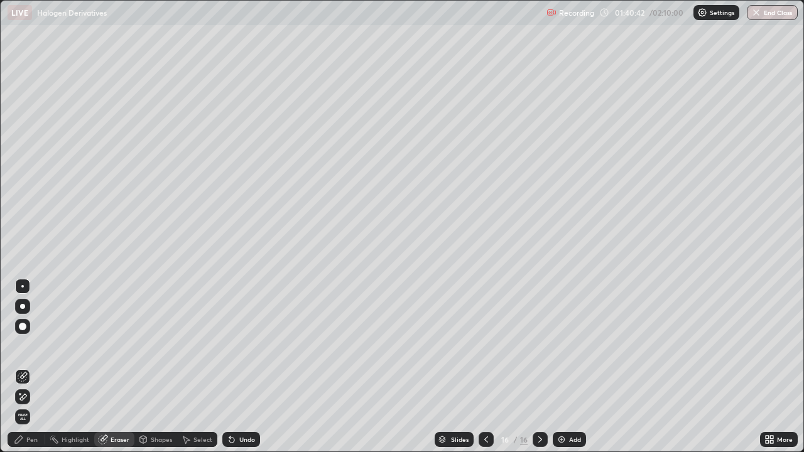
click at [24, 367] on icon at bounding box center [23, 397] width 10 height 11
click at [31, 367] on div "Pen" at bounding box center [31, 439] width 11 height 6
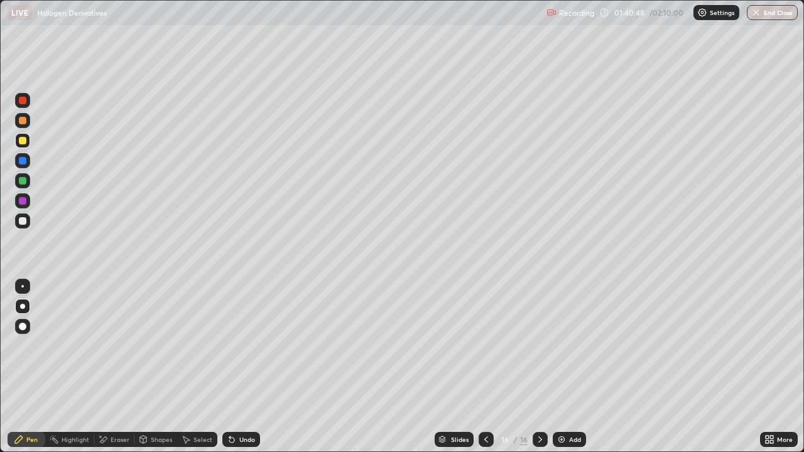
click at [21, 185] on div at bounding box center [22, 180] width 15 height 15
click at [21, 144] on div at bounding box center [23, 141] width 8 height 8
click at [23, 121] on div at bounding box center [23, 121] width 8 height 8
click at [23, 106] on div at bounding box center [22, 100] width 15 height 15
click at [23, 161] on div at bounding box center [23, 161] width 8 height 8
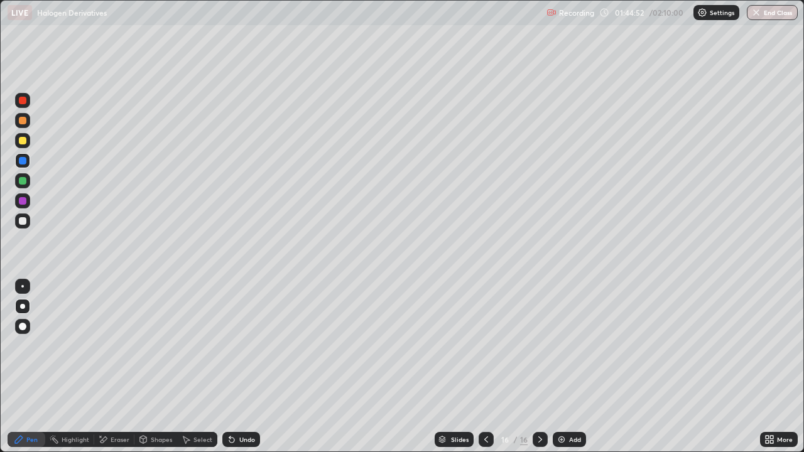
click at [539, 367] on icon at bounding box center [540, 440] width 10 height 10
click at [570, 367] on div "Add" at bounding box center [569, 439] width 33 height 15
click at [23, 222] on div at bounding box center [23, 221] width 8 height 8
click at [24, 181] on div at bounding box center [23, 181] width 8 height 8
click at [22, 165] on div at bounding box center [22, 160] width 15 height 15
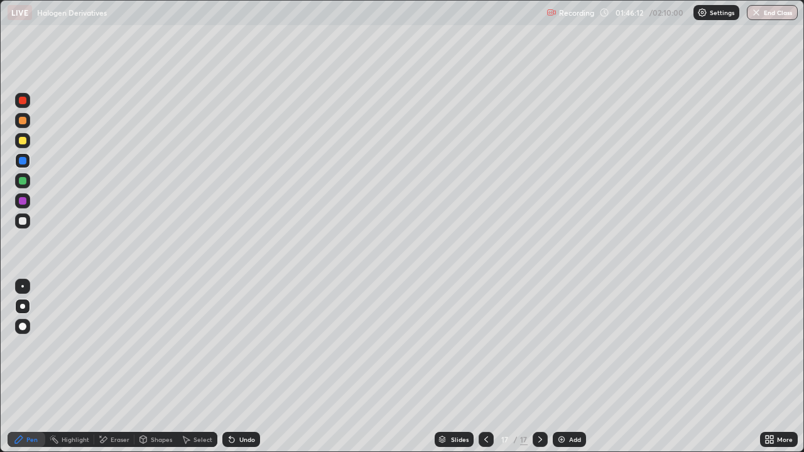
click at [24, 106] on div at bounding box center [22, 100] width 15 height 15
click at [24, 143] on div at bounding box center [23, 141] width 8 height 8
click at [24, 223] on div at bounding box center [23, 221] width 8 height 8
click at [572, 367] on div "Add" at bounding box center [575, 439] width 12 height 6
click at [25, 224] on div at bounding box center [22, 221] width 15 height 15
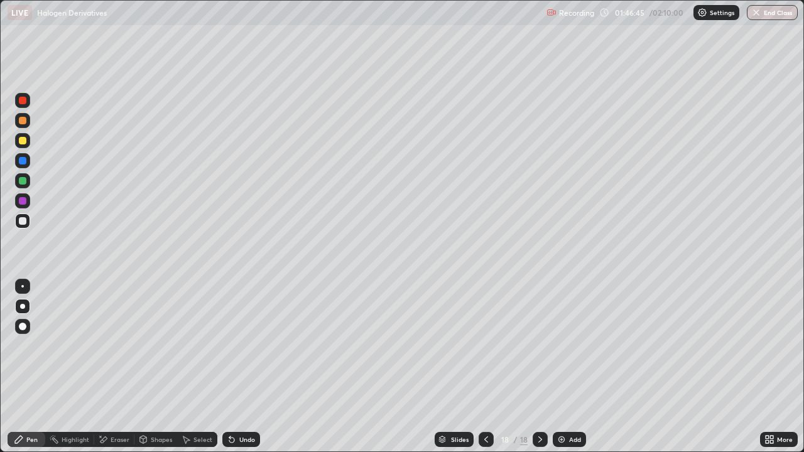
click at [23, 141] on div at bounding box center [23, 141] width 8 height 8
click at [22, 143] on div at bounding box center [23, 141] width 8 height 8
click at [24, 182] on div at bounding box center [23, 181] width 8 height 8
click at [23, 123] on div at bounding box center [23, 121] width 8 height 8
click at [21, 222] on div at bounding box center [23, 221] width 8 height 8
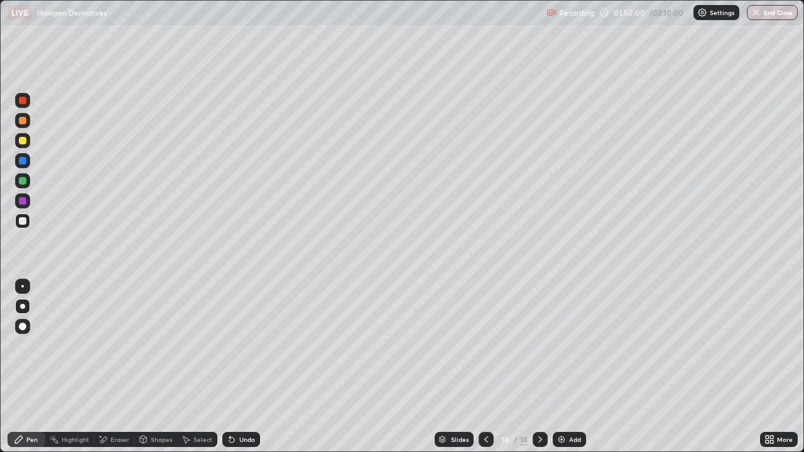
click at [239, 367] on div "Undo" at bounding box center [247, 439] width 16 height 6
click at [236, 367] on div "Undo" at bounding box center [241, 439] width 38 height 15
click at [564, 367] on img at bounding box center [561, 440] width 10 height 10
click at [22, 122] on div at bounding box center [23, 121] width 8 height 8
click at [20, 222] on div at bounding box center [23, 221] width 8 height 8
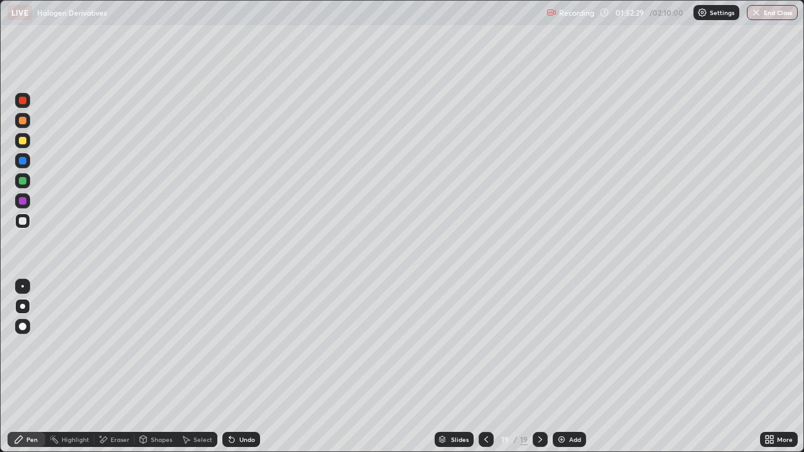
click at [24, 141] on div at bounding box center [23, 141] width 8 height 8
click at [23, 144] on div at bounding box center [23, 141] width 8 height 8
click at [20, 183] on div at bounding box center [23, 181] width 8 height 8
click at [23, 223] on div at bounding box center [23, 221] width 8 height 8
click at [24, 221] on div at bounding box center [23, 221] width 8 height 8
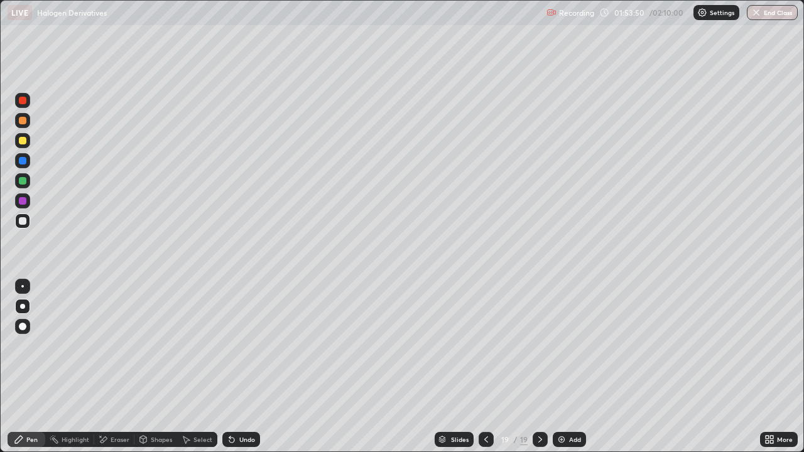
click at [21, 106] on div at bounding box center [22, 100] width 15 height 15
click at [252, 367] on div "Undo" at bounding box center [241, 439] width 38 height 15
click at [22, 219] on div at bounding box center [23, 221] width 8 height 8
click at [23, 161] on div at bounding box center [23, 161] width 8 height 8
click at [21, 224] on div at bounding box center [23, 221] width 8 height 8
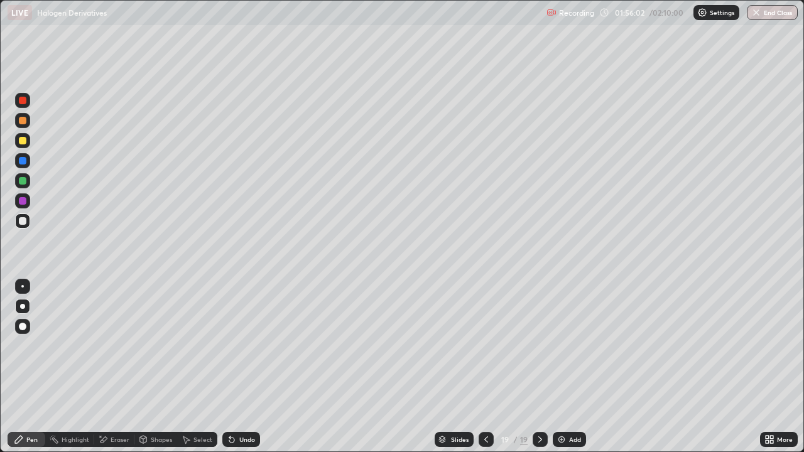
click at [22, 144] on div at bounding box center [23, 141] width 8 height 8
click at [22, 226] on div at bounding box center [22, 221] width 15 height 15
click at [24, 145] on div at bounding box center [22, 140] width 15 height 15
click at [22, 219] on div at bounding box center [23, 221] width 8 height 8
click at [22, 145] on div at bounding box center [22, 140] width 15 height 15
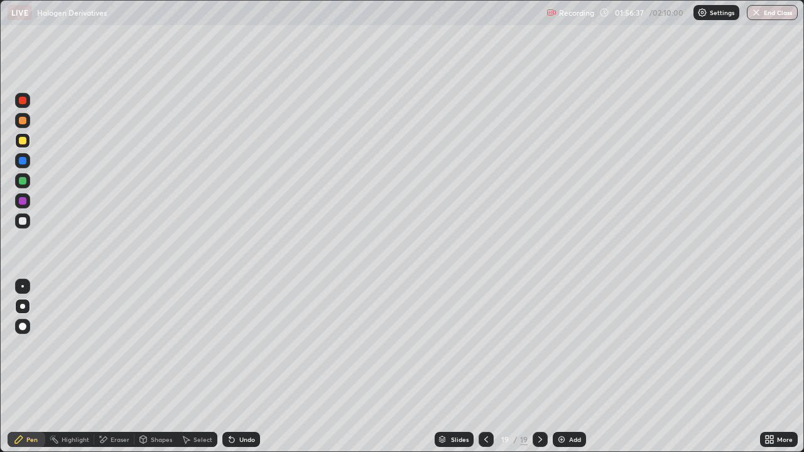
click at [24, 107] on div at bounding box center [22, 100] width 15 height 15
click at [485, 367] on icon at bounding box center [486, 440] width 10 height 10
click at [539, 367] on icon at bounding box center [540, 440] width 10 height 10
click at [484, 367] on icon at bounding box center [486, 440] width 10 height 10
click at [538, 367] on icon at bounding box center [540, 439] width 4 height 6
